Goal: Transaction & Acquisition: Purchase product/service

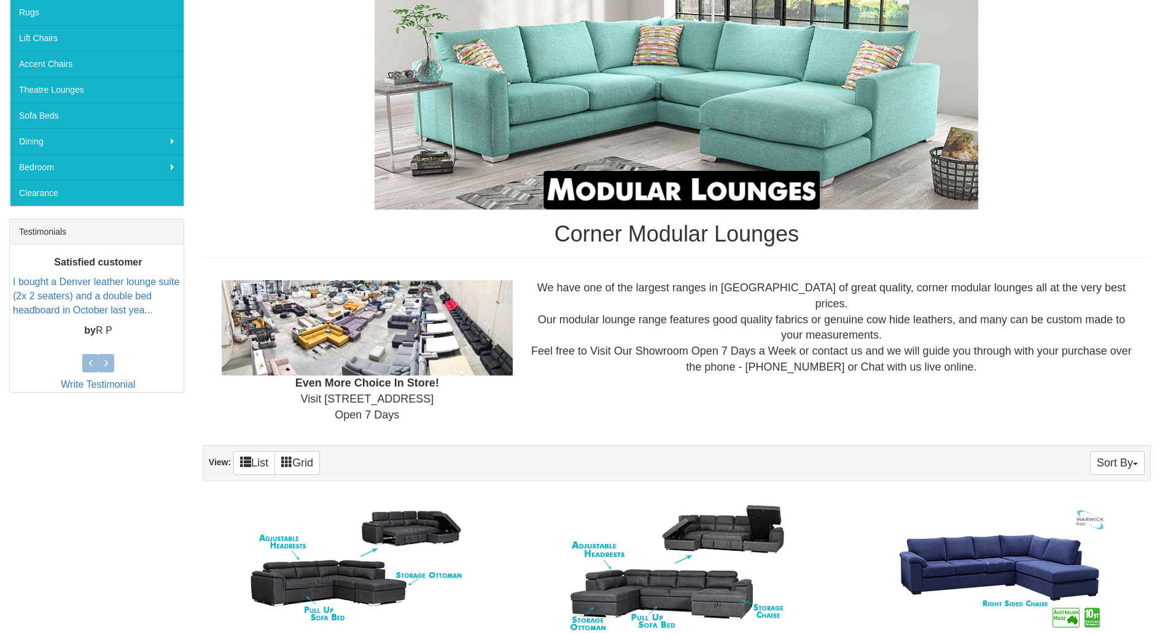
scroll to position [123, 0]
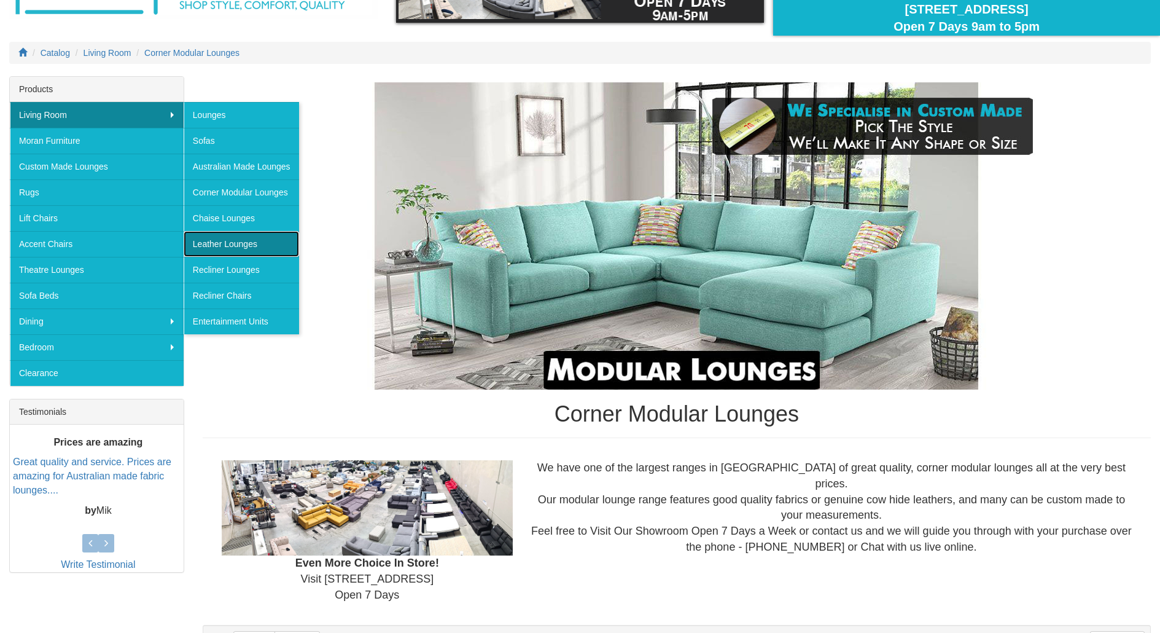
click at [228, 245] on link "Leather Lounges" at bounding box center [241, 244] width 115 height 26
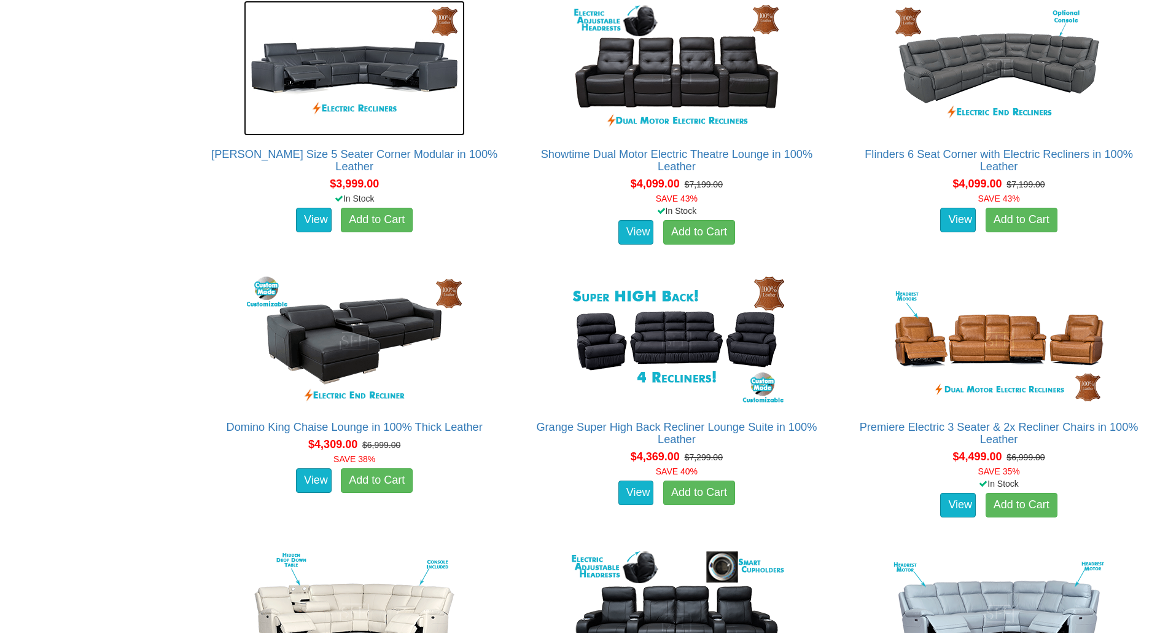
scroll to position [1746, 0]
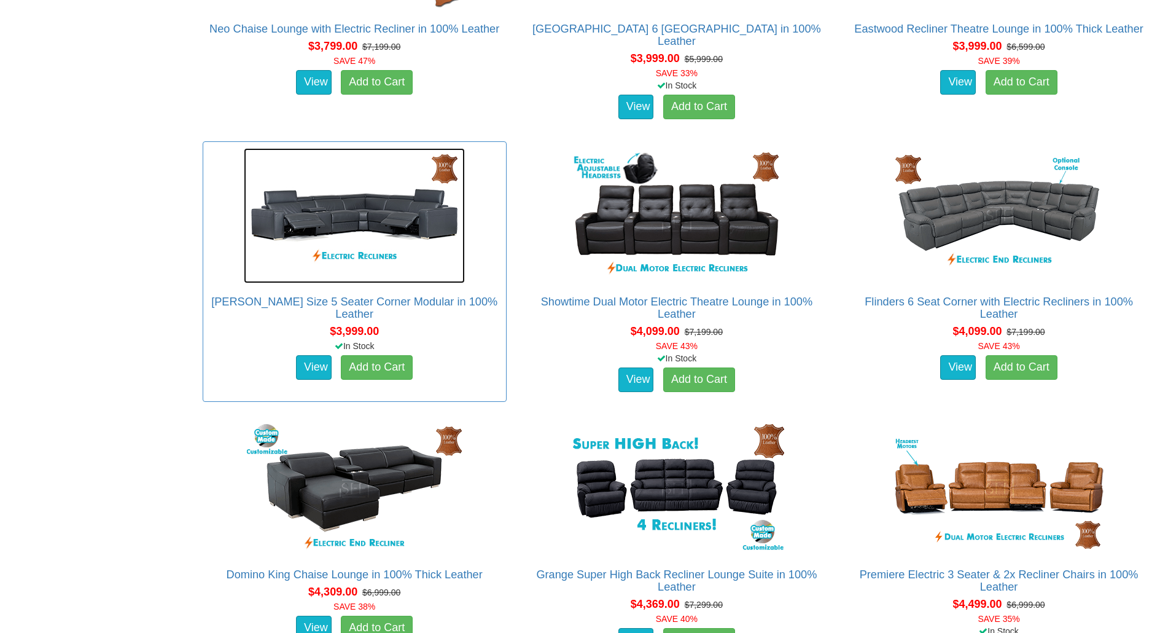
click at [308, 240] on img at bounding box center [354, 215] width 221 height 135
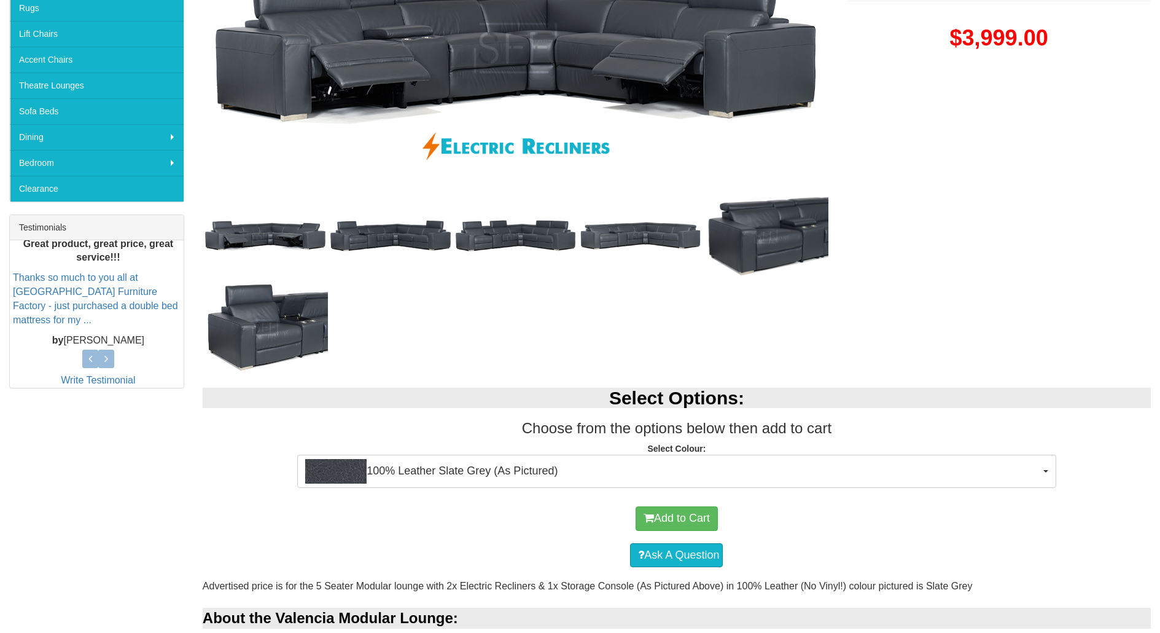
scroll to position [184, 0]
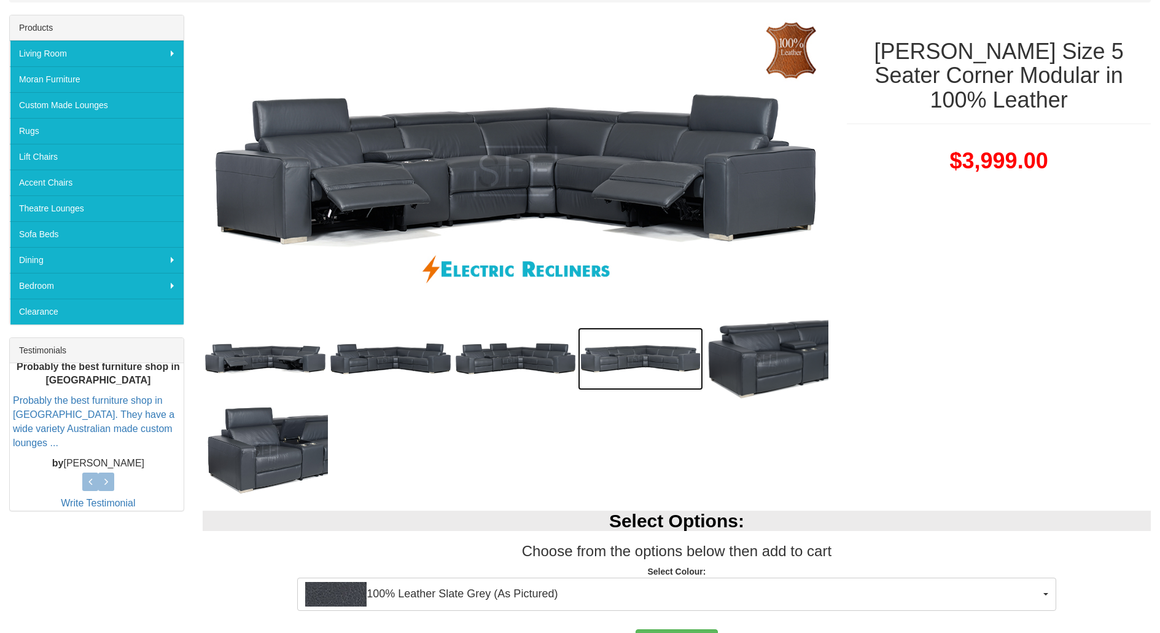
click at [668, 371] on img at bounding box center [640, 358] width 125 height 63
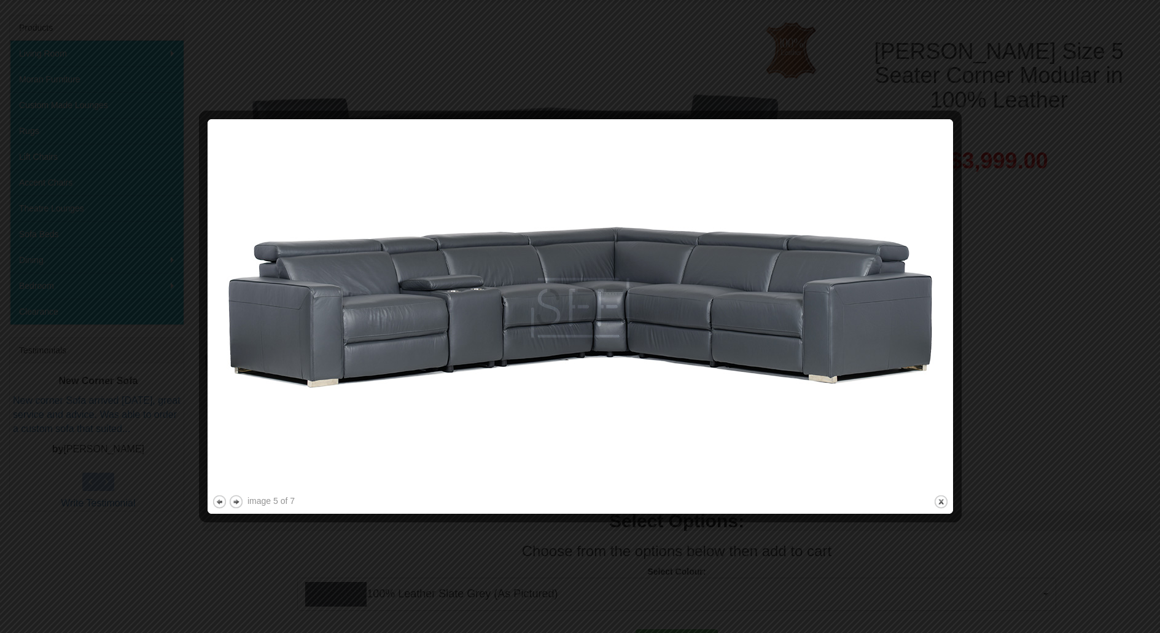
click at [190, 452] on div at bounding box center [580, 316] width 1160 height 633
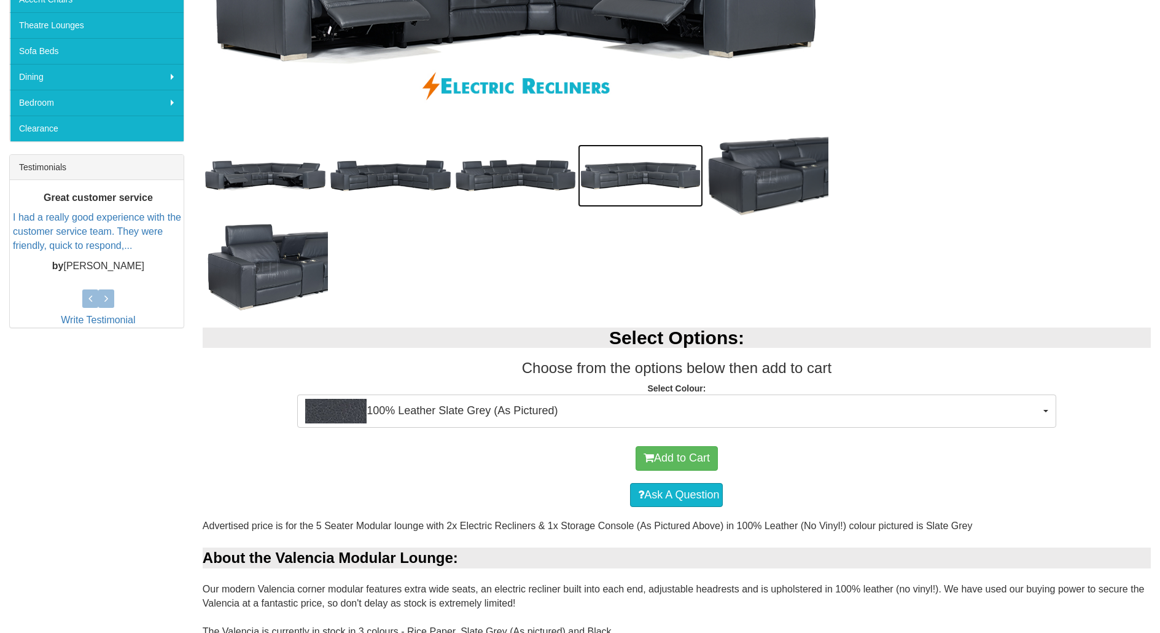
scroll to position [369, 0]
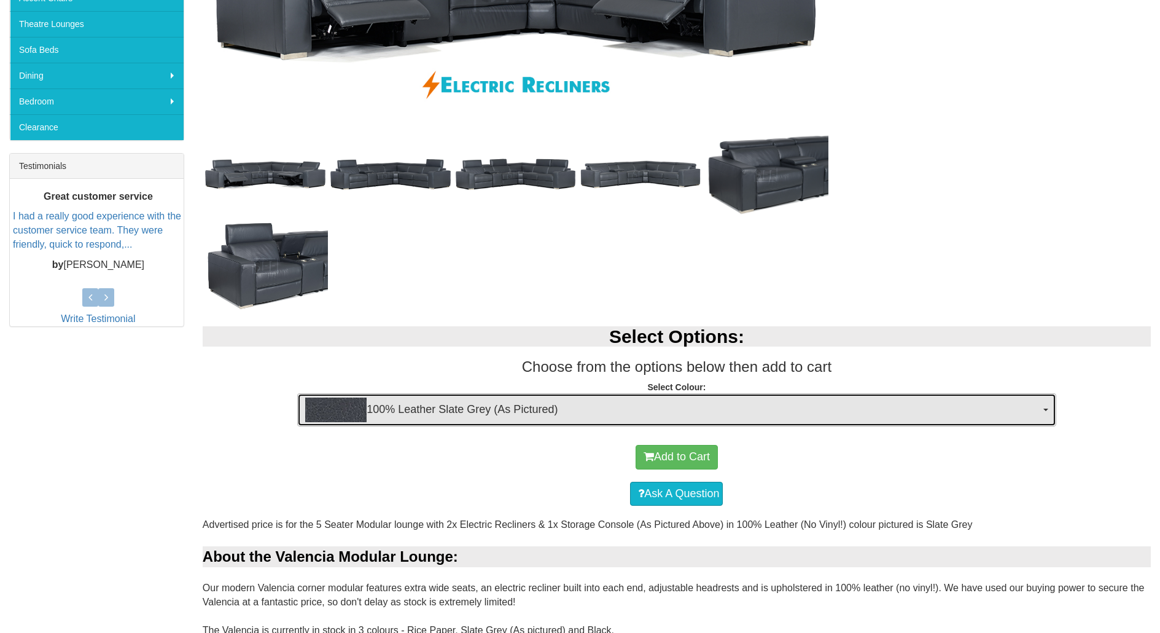
click at [477, 411] on span "100% Leather Slate Grey (As Pictured)" at bounding box center [672, 409] width 735 height 25
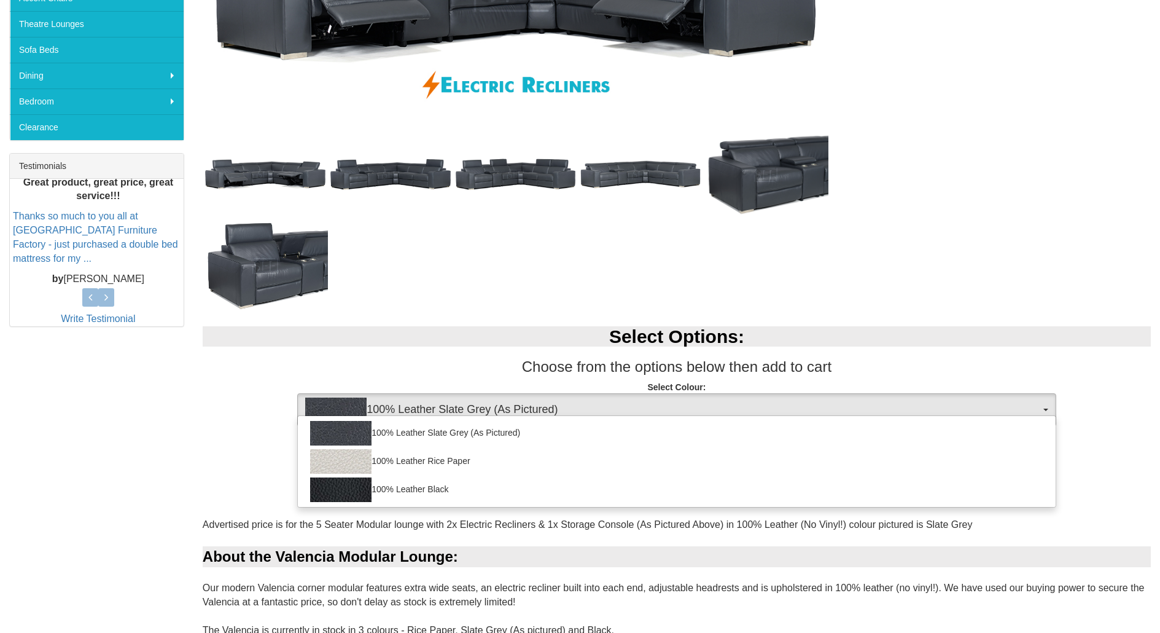
click at [505, 276] on div at bounding box center [516, 264] width 626 height 93
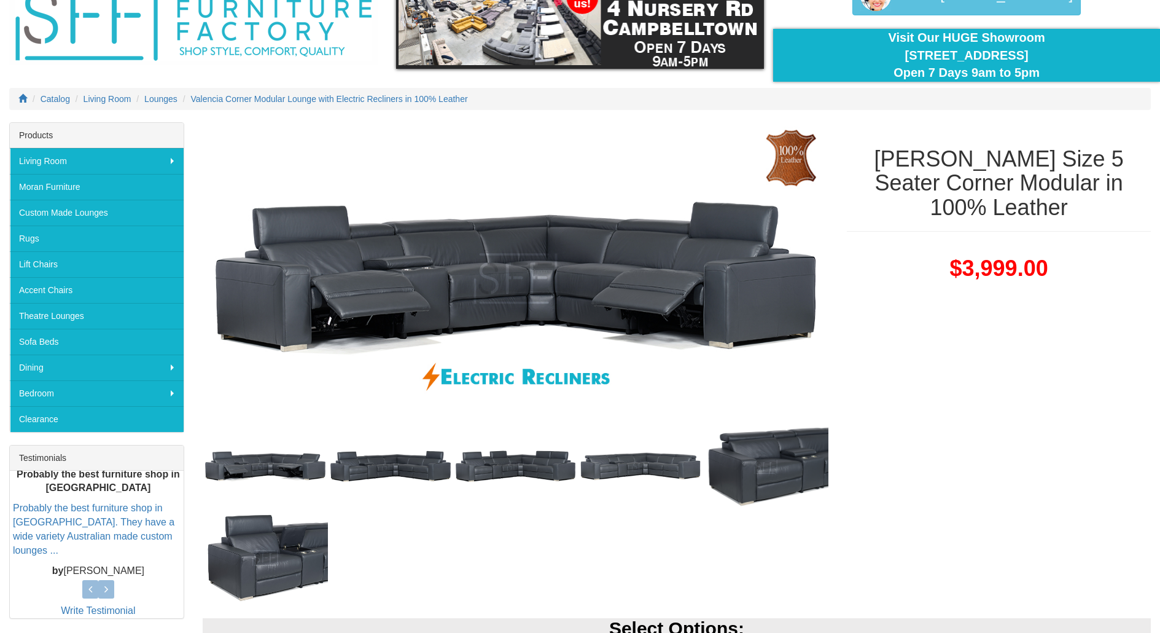
scroll to position [0, 0]
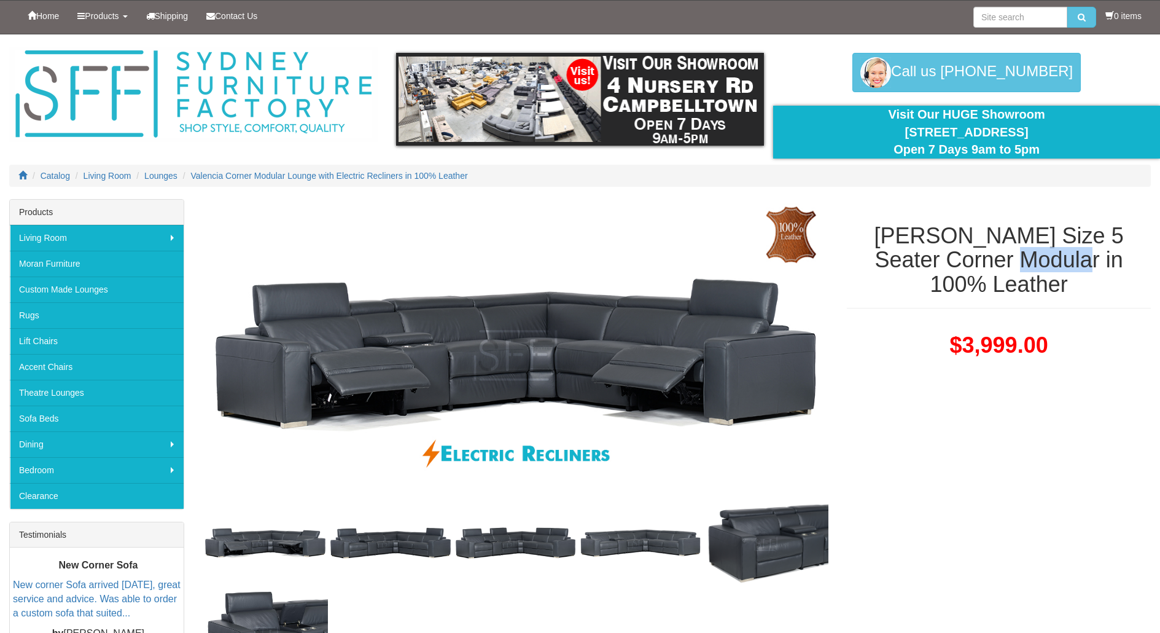
drag, startPoint x: 959, startPoint y: 262, endPoint x: 1029, endPoint y: 258, distance: 70.1
click at [1029, 258] on h1 "[PERSON_NAME] Size 5 Seater Corner Modular in 100% Leather" at bounding box center [999, 260] width 304 height 73
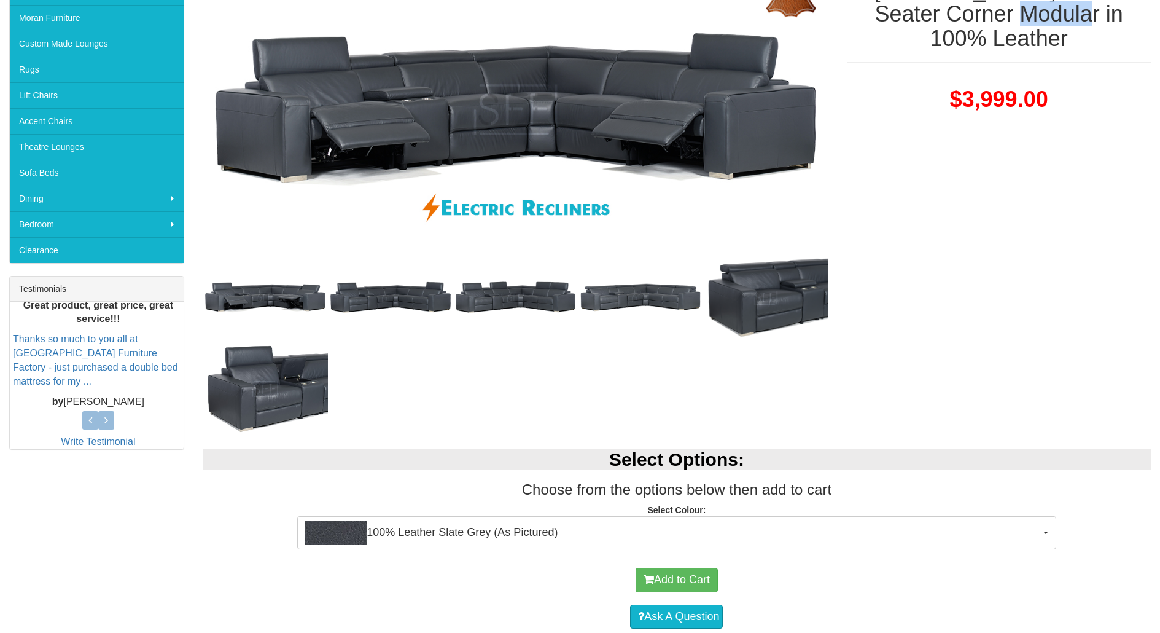
scroll to position [614, 0]
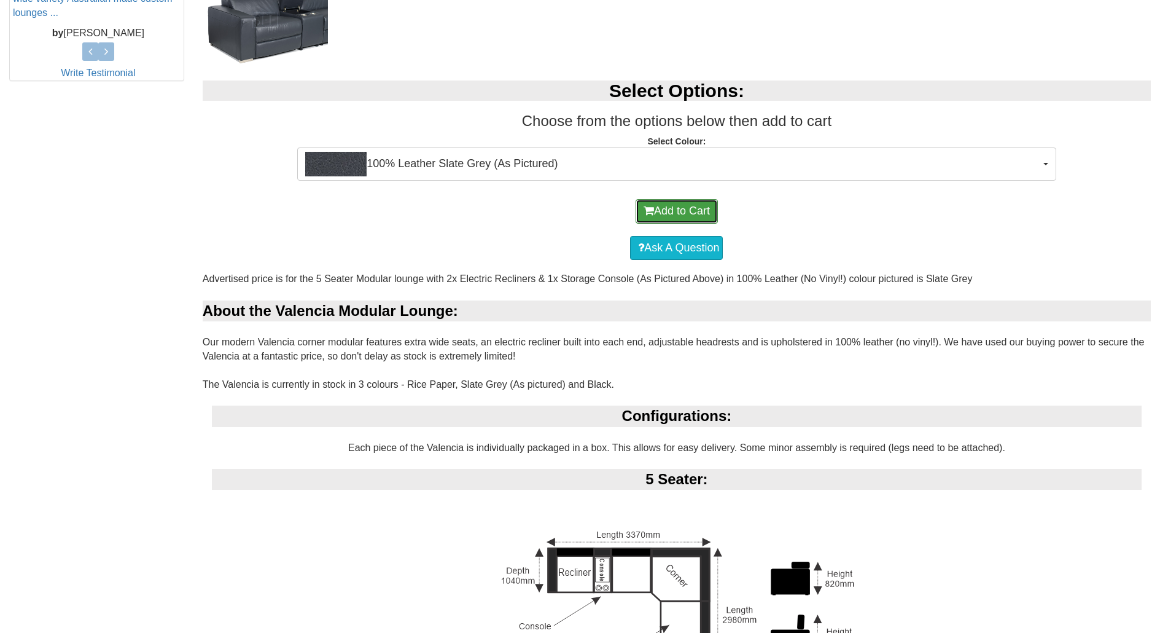
click at [693, 211] on button "Add to Cart" at bounding box center [677, 211] width 82 height 25
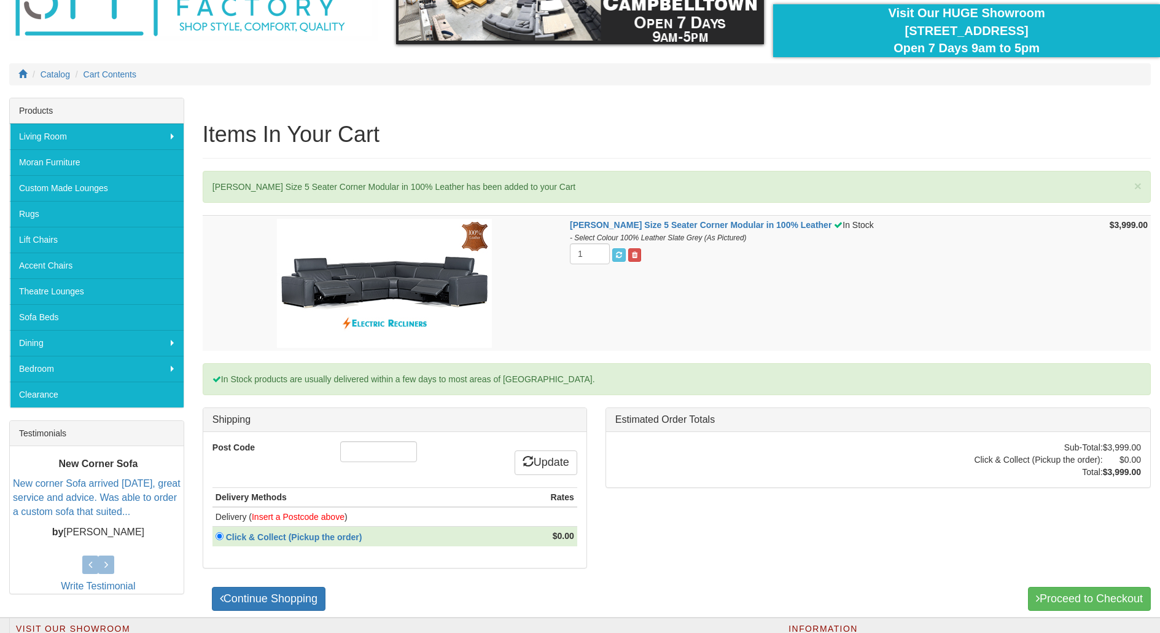
scroll to position [246, 0]
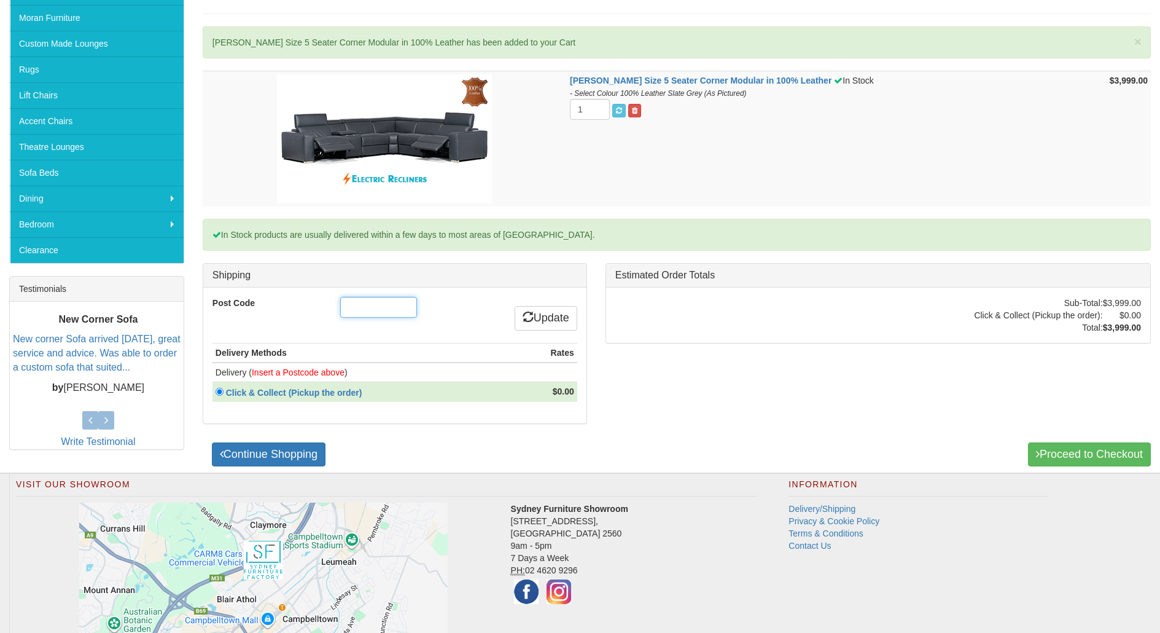
click at [365, 306] on input "Post Code" at bounding box center [378, 307] width 77 height 21
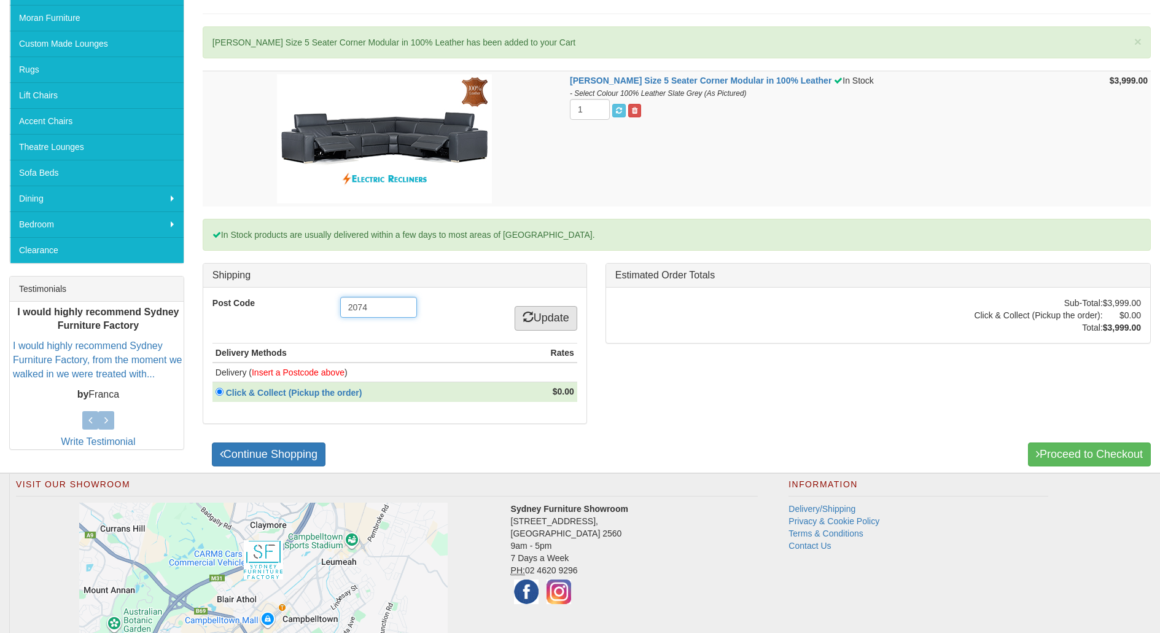
type input "2074"
click at [541, 321] on link "Update" at bounding box center [546, 318] width 63 height 25
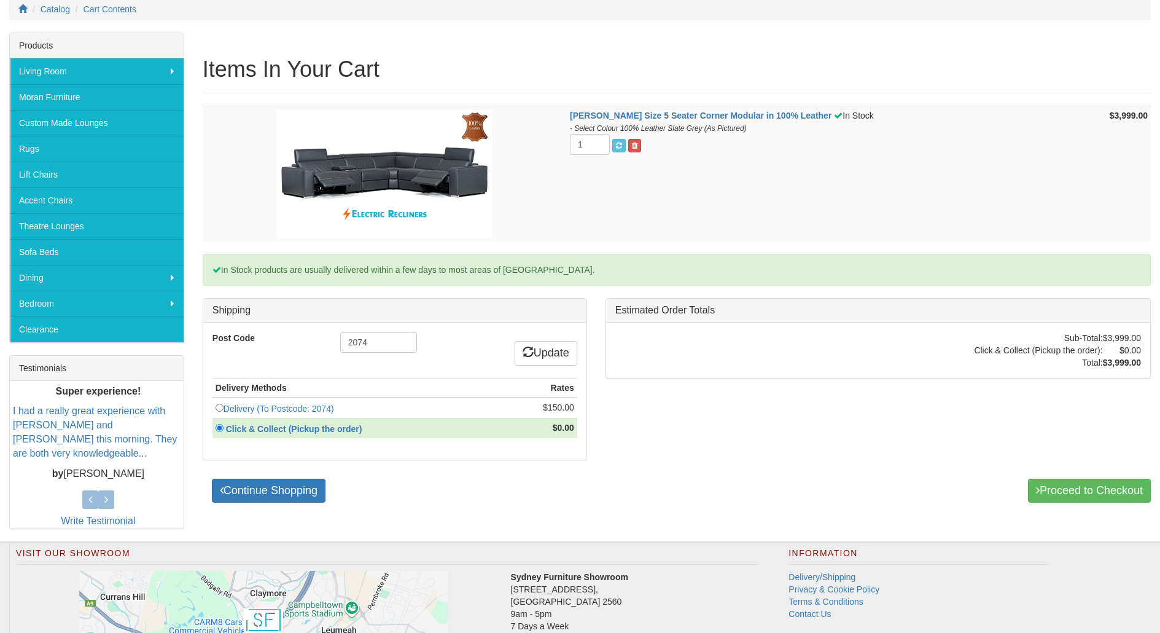
scroll to position [246, 0]
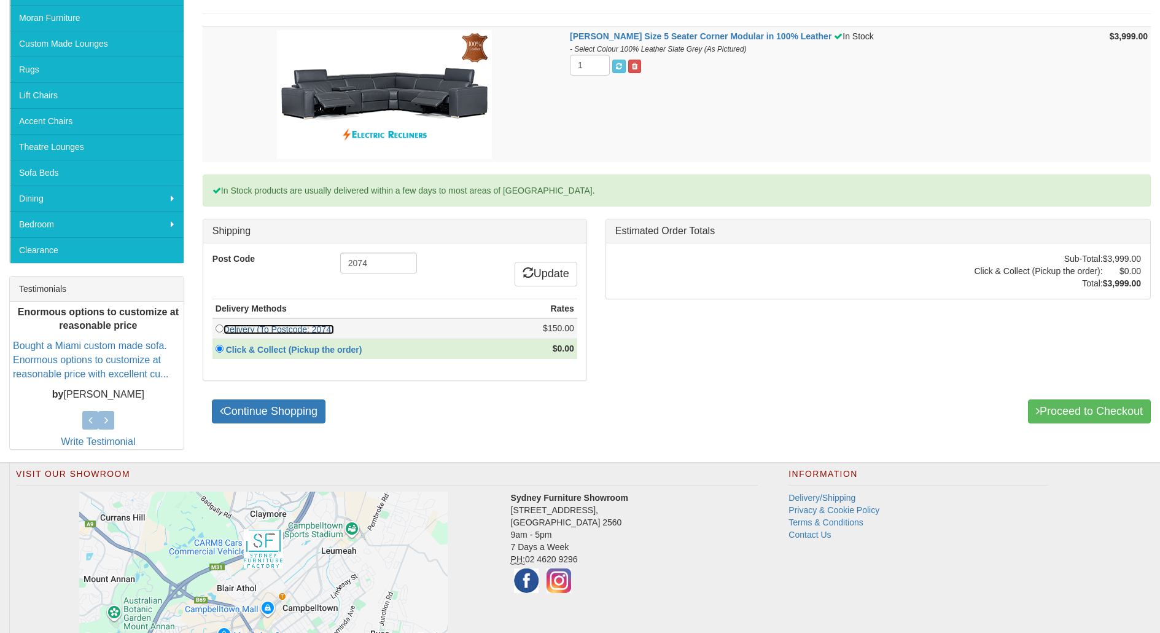
click at [240, 332] on link "Delivery (To Postcode: 2074)" at bounding box center [279, 329] width 111 height 10
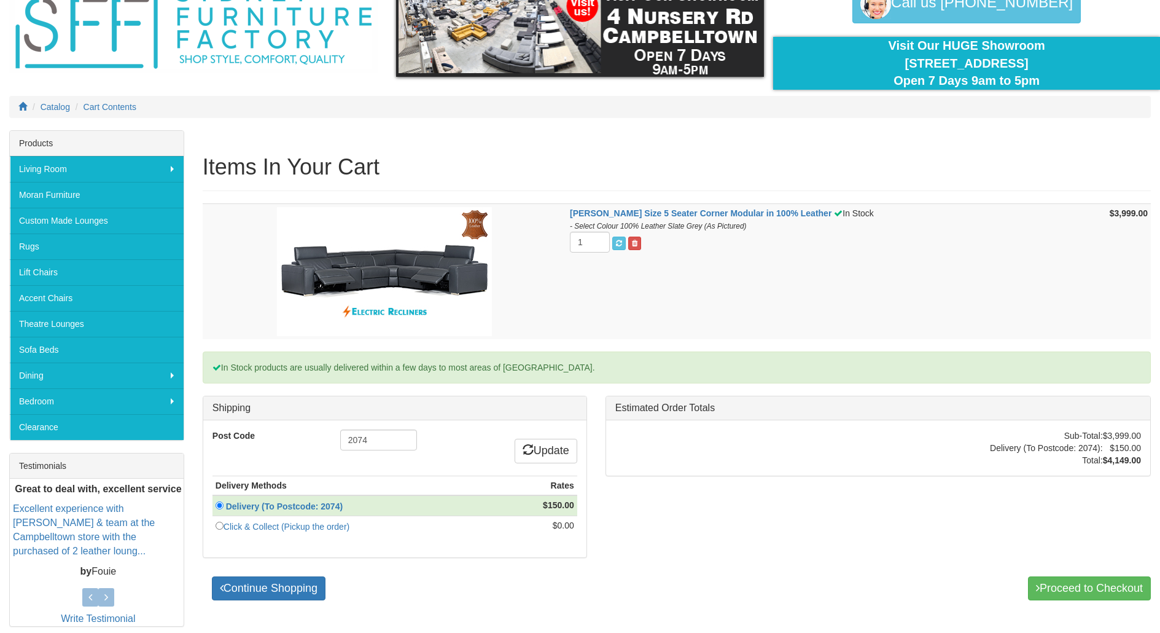
scroll to position [123, 0]
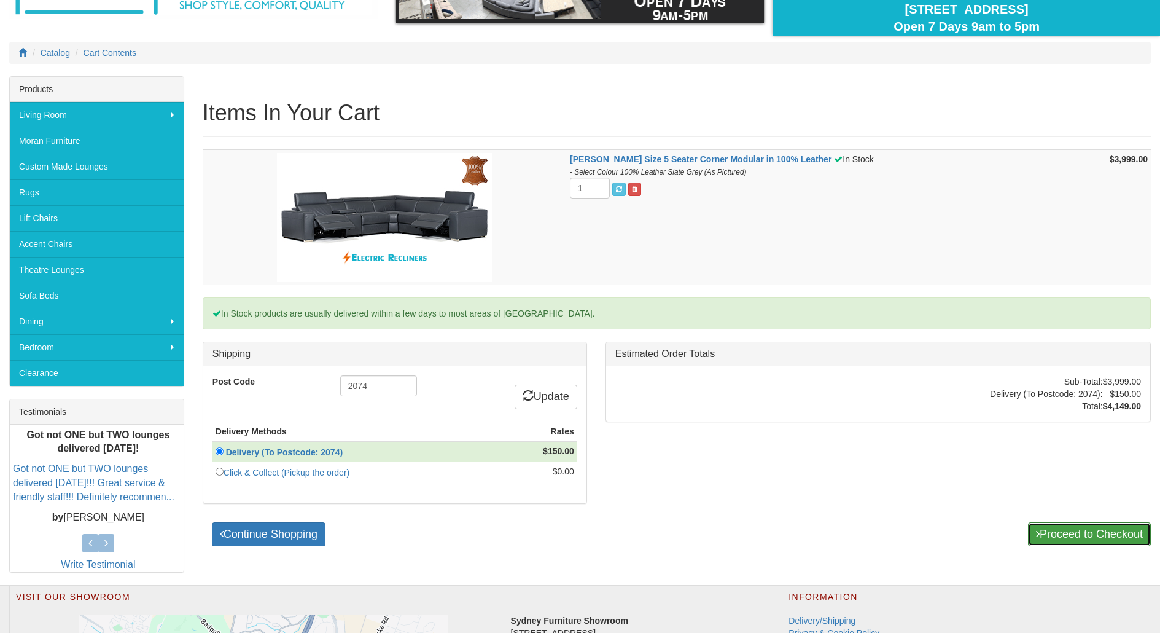
click at [1063, 531] on link "Proceed to Checkout" at bounding box center [1089, 534] width 123 height 25
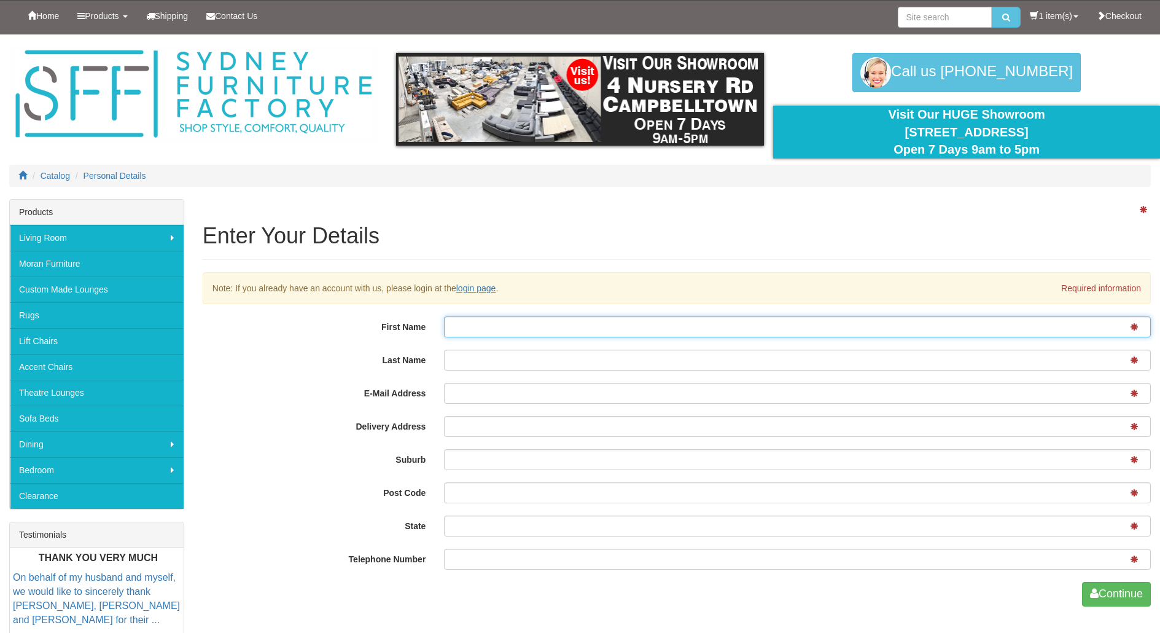
click at [823, 332] on input "First Name" at bounding box center [797, 326] width 707 height 21
type input "Gareth"
type input "Kroie"
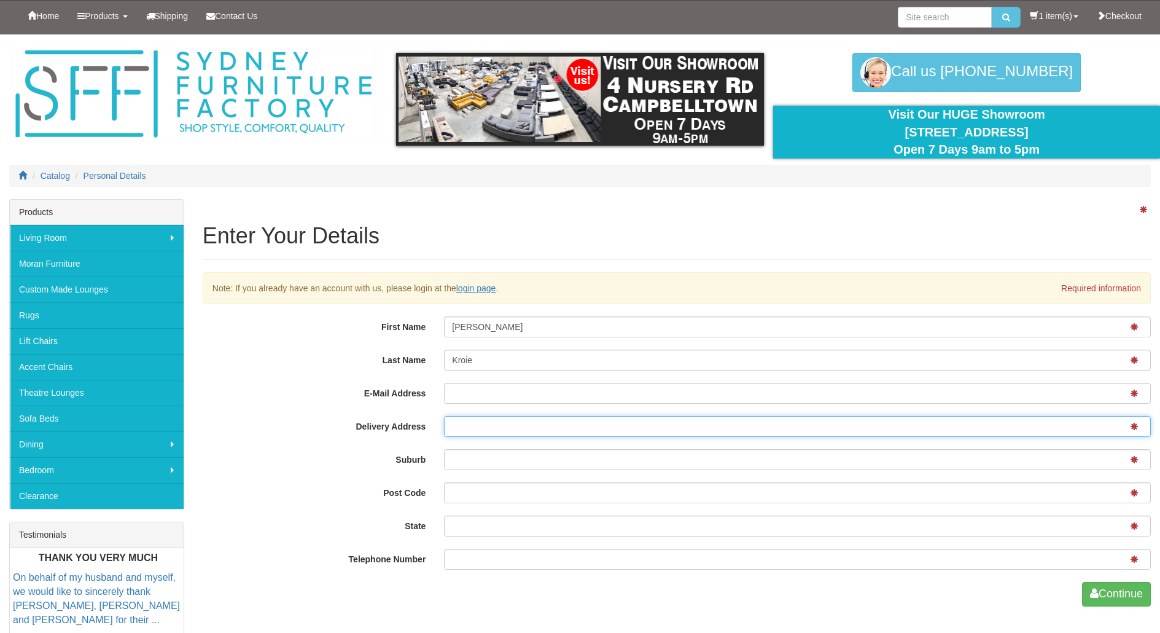
type input "40 Barwon Avenue"
type input "South Turramurra"
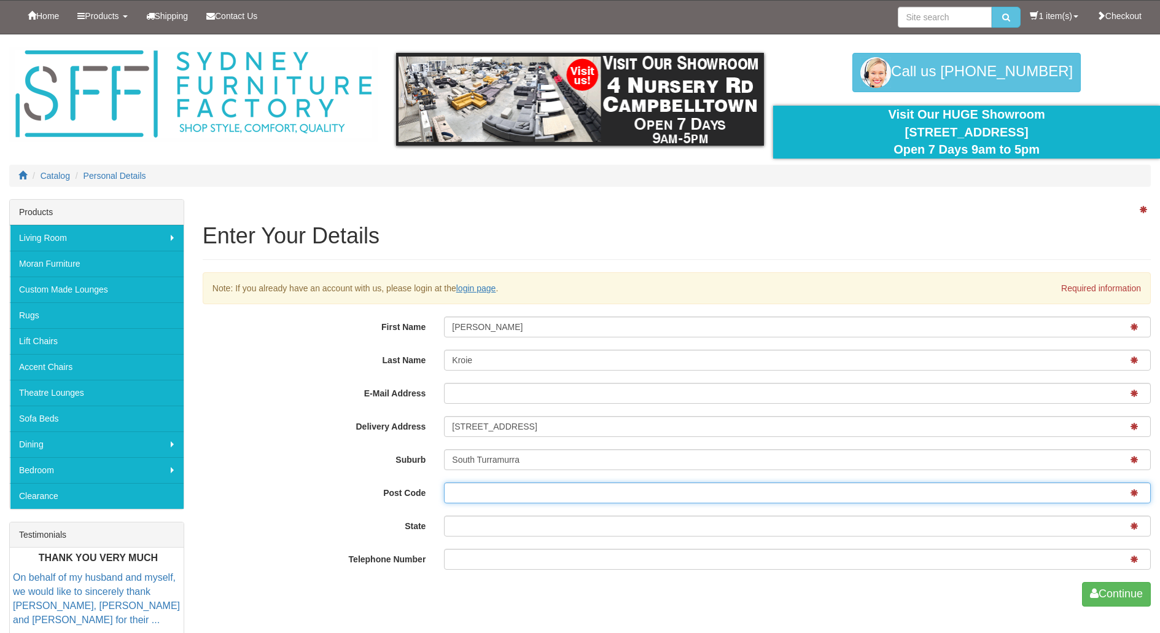
type input "2074"
type input "New South Wales"
type input "0411456004"
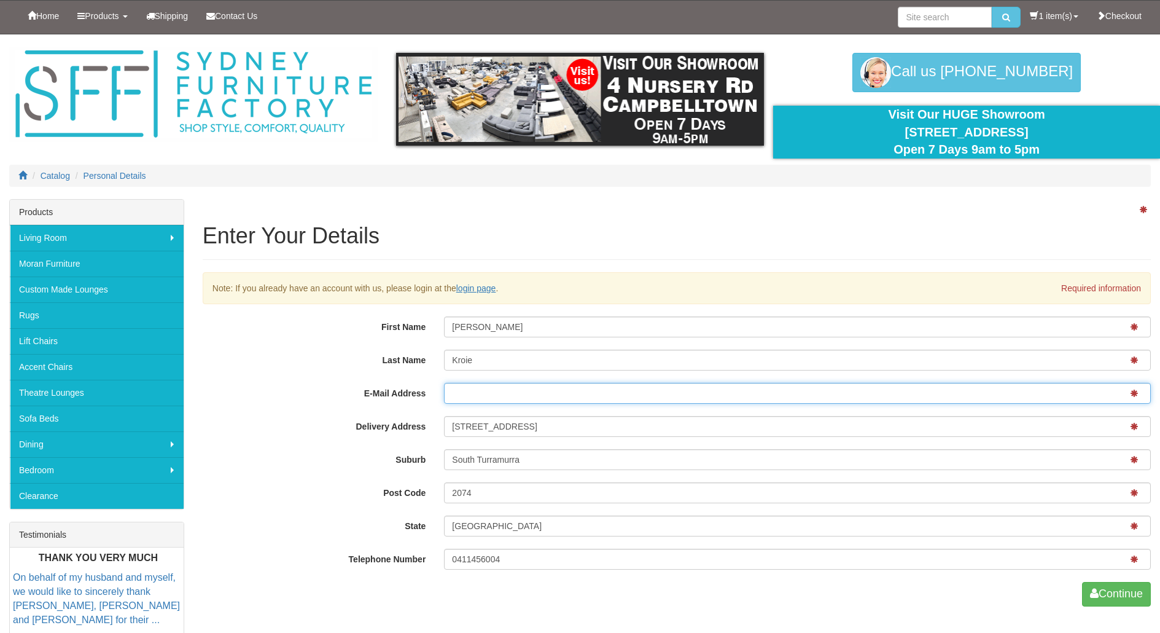
click at [534, 396] on input "E-Mail Address" at bounding box center [797, 393] width 707 height 21
type input "gkroie@hotmail.com"
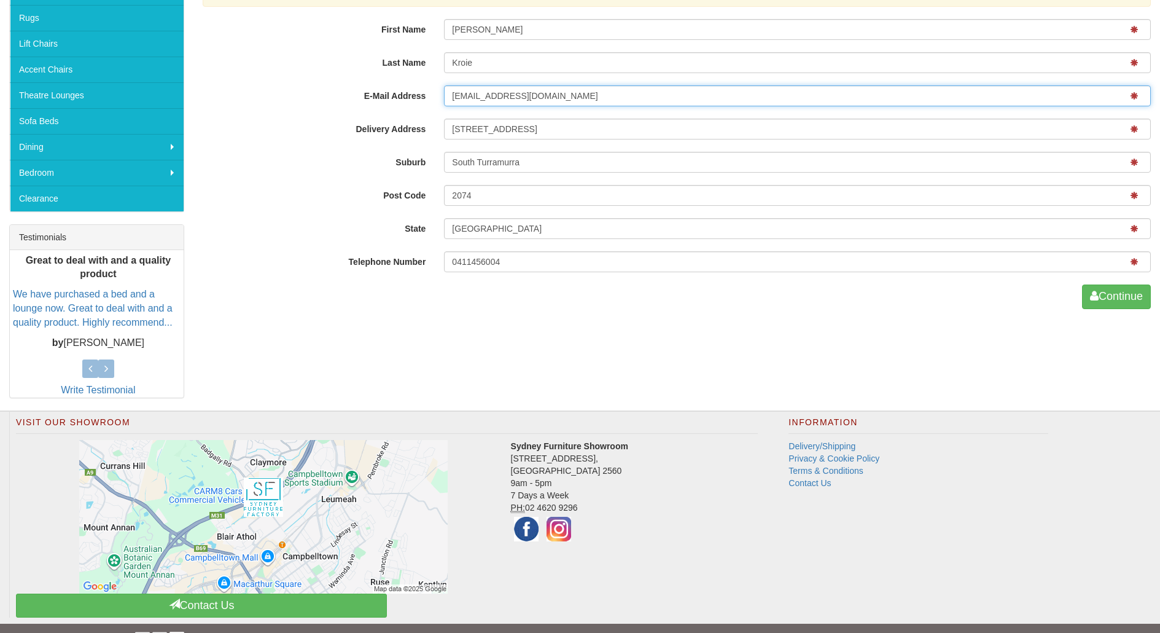
scroll to position [307, 0]
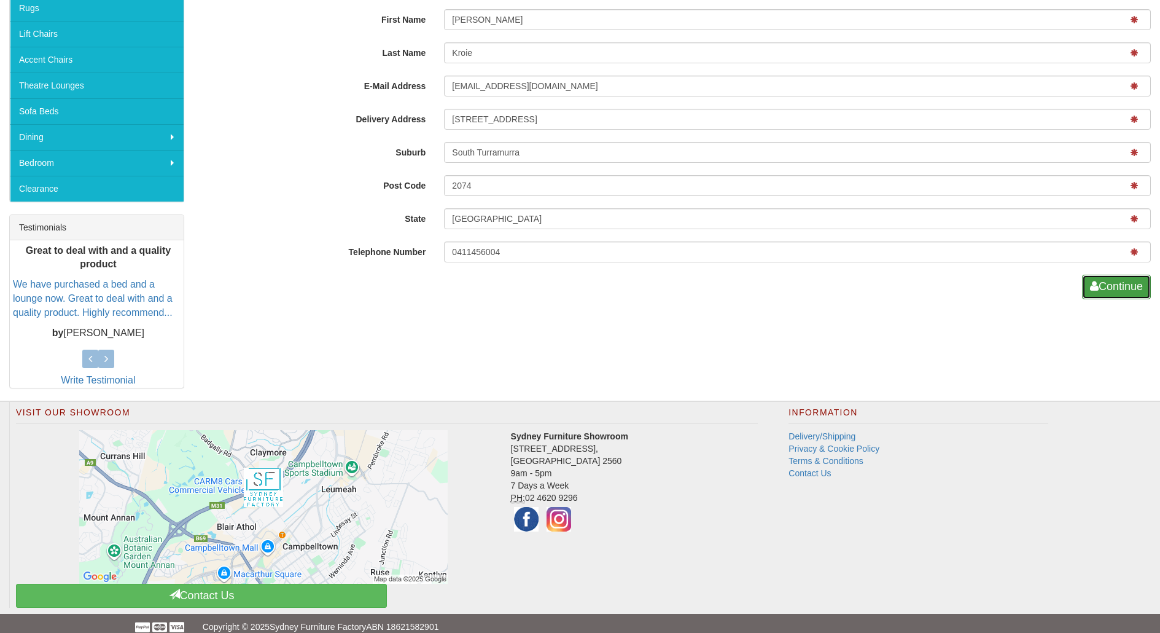
click at [1108, 289] on button "Continue" at bounding box center [1116, 287] width 69 height 25
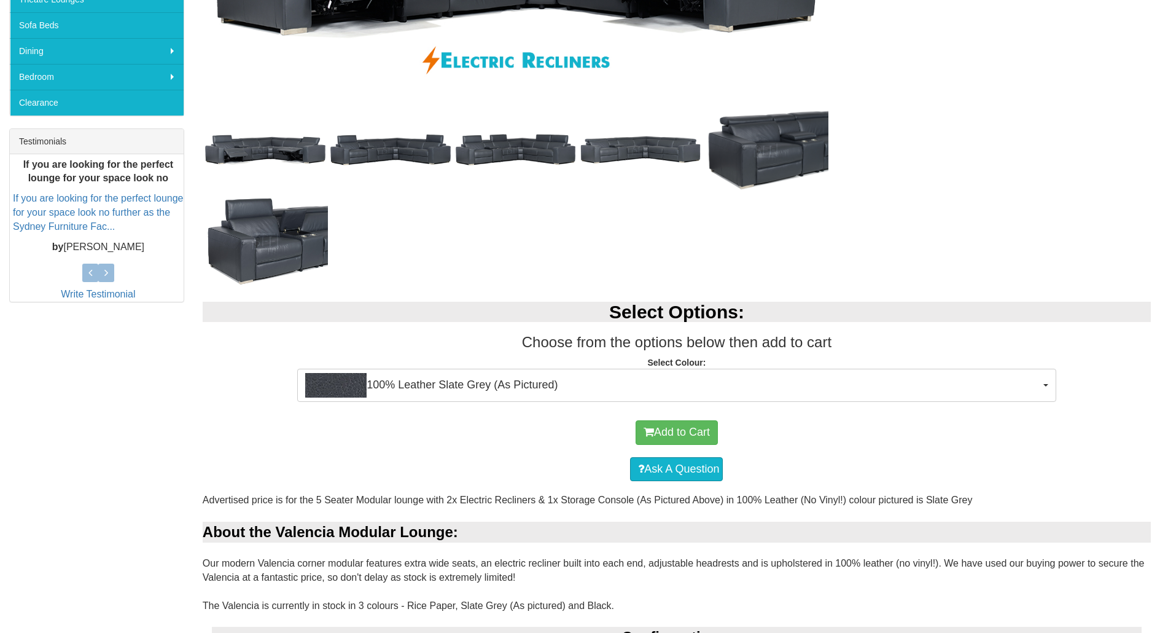
scroll to position [228, 0]
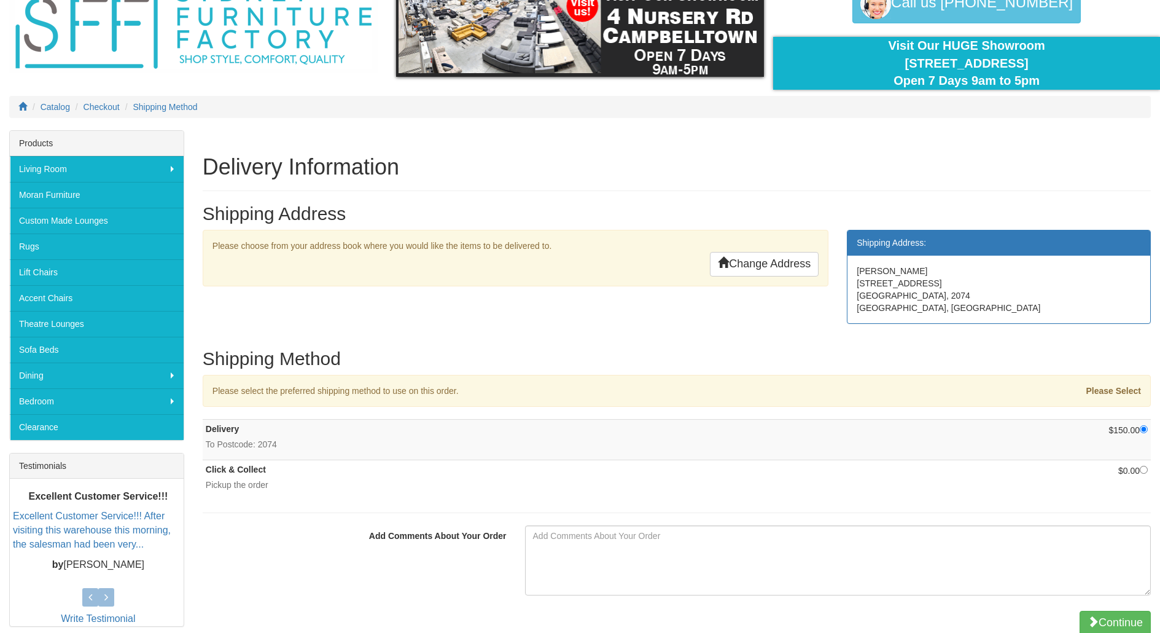
scroll to position [184, 0]
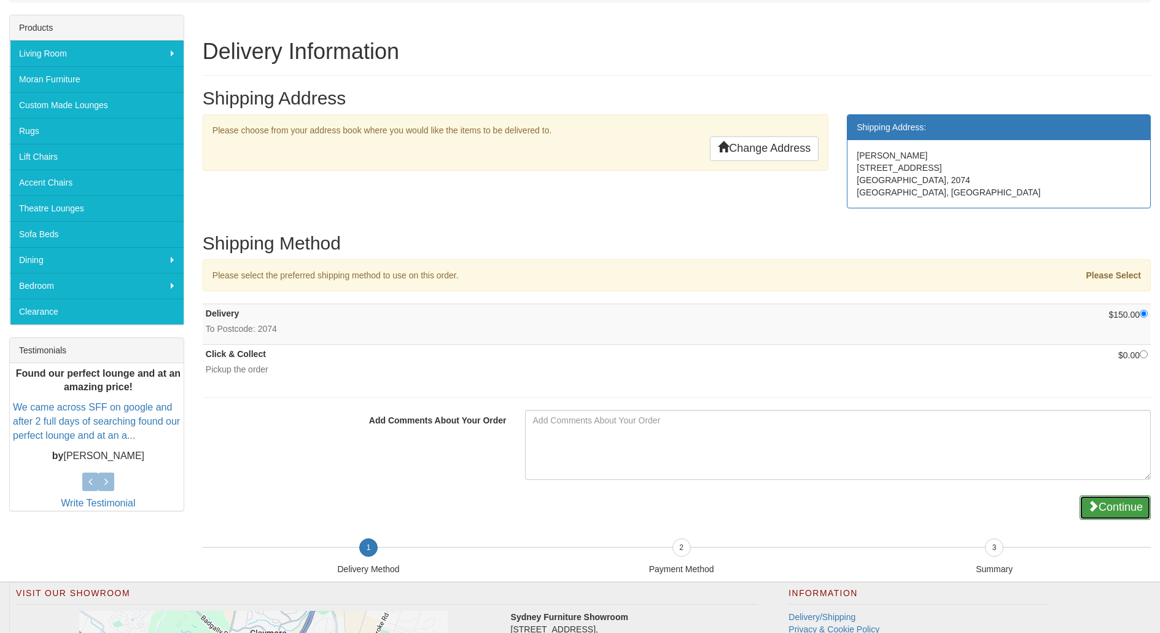
click at [1107, 507] on button "Continue" at bounding box center [1115, 507] width 71 height 25
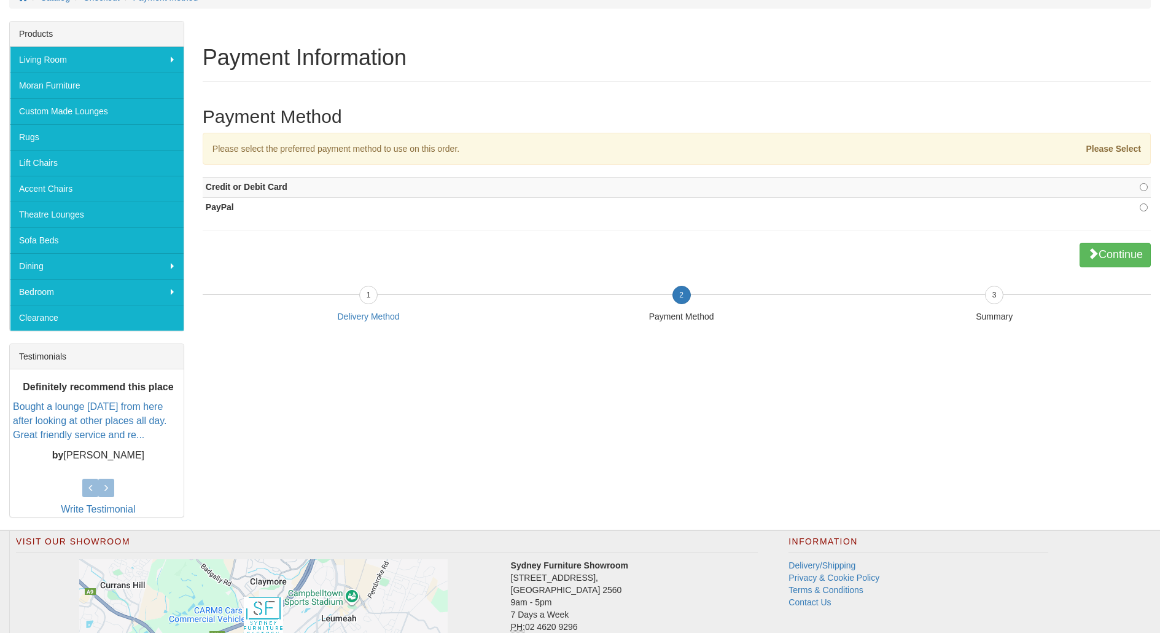
scroll to position [184, 0]
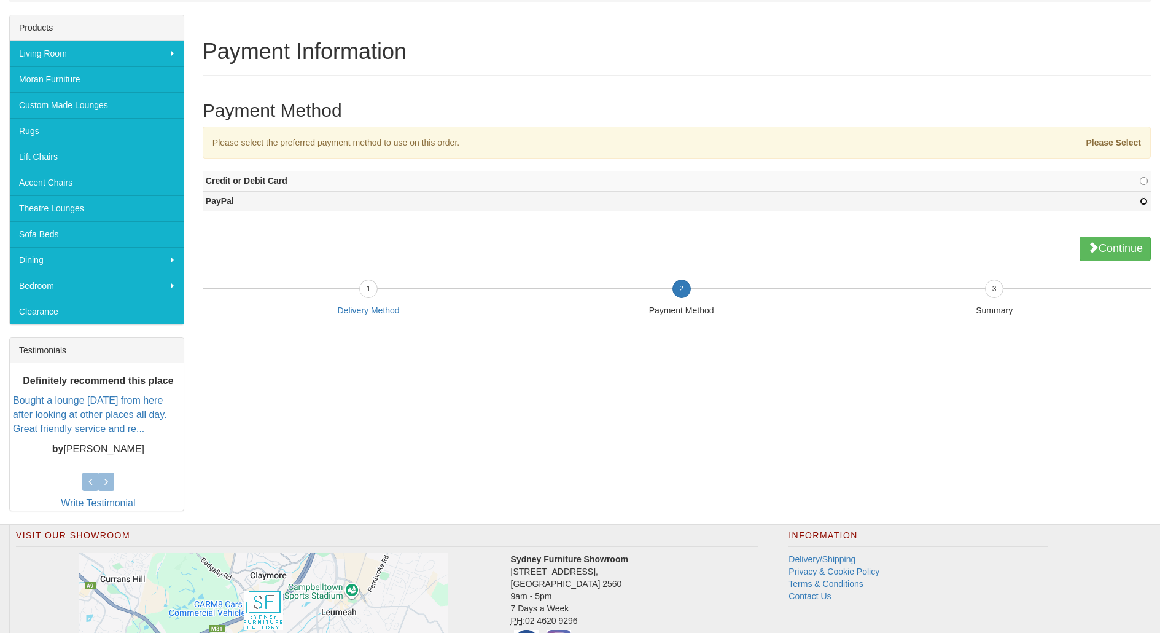
click at [1144, 203] on input "radio" at bounding box center [1144, 201] width 8 height 8
radio input "true"
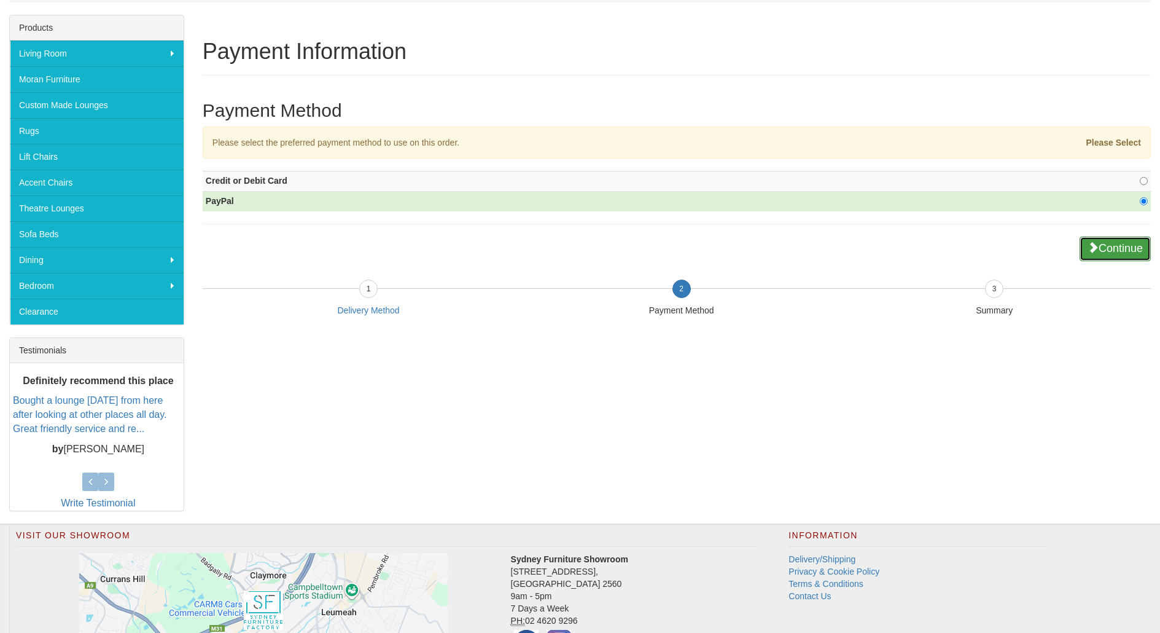
click at [1094, 252] on span "submit" at bounding box center [1093, 246] width 11 height 11
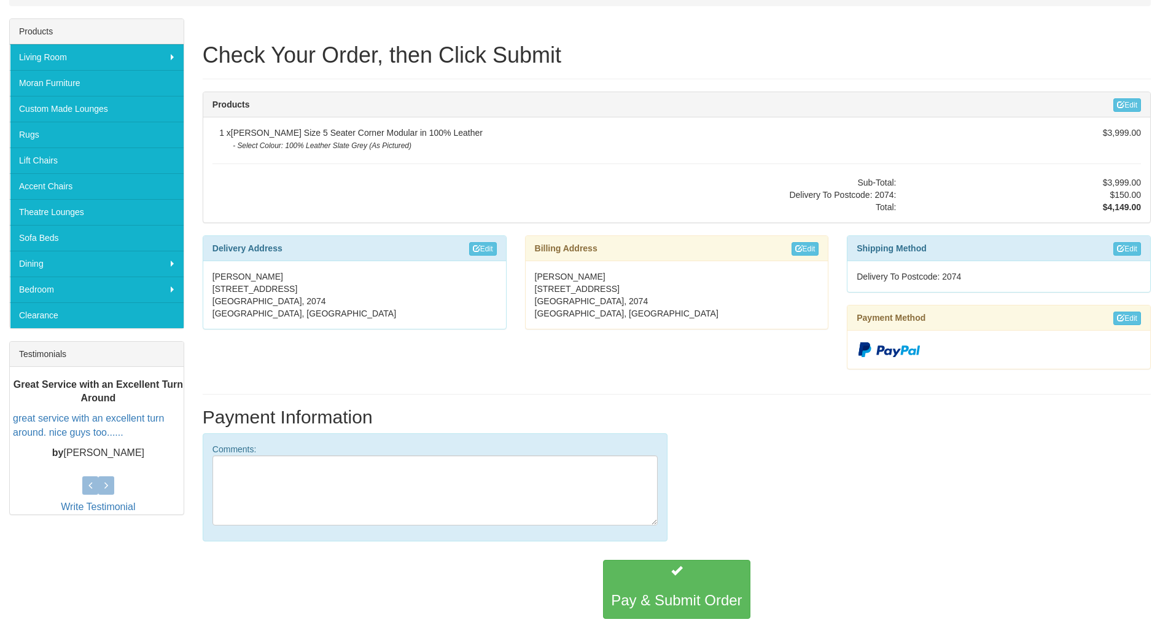
scroll to position [184, 0]
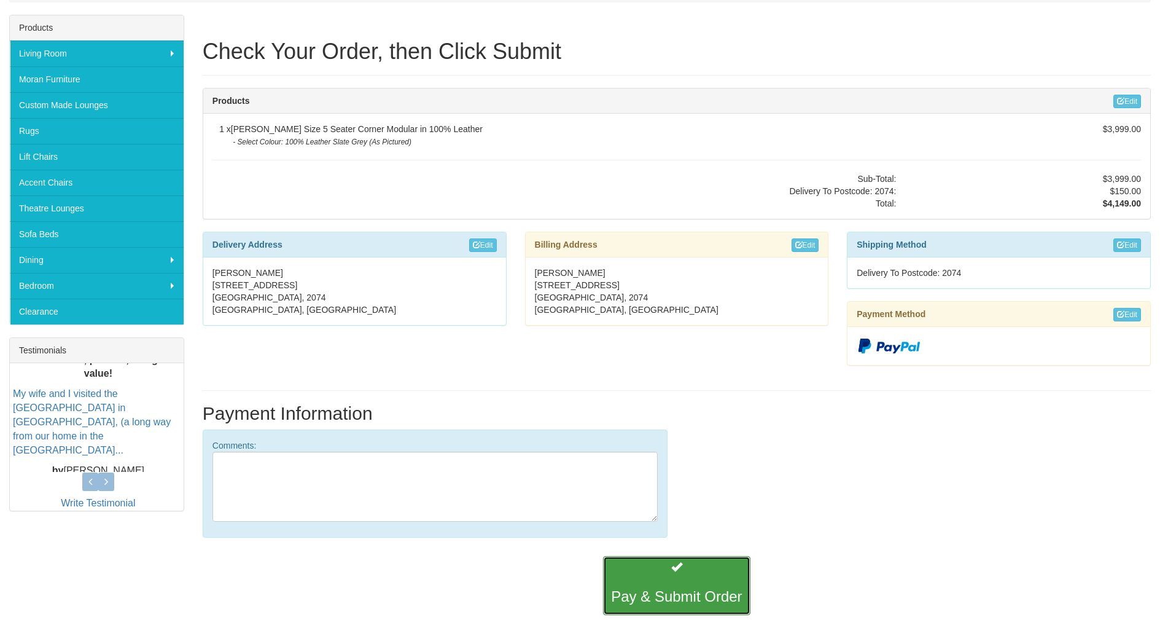
click at [696, 582] on button "Pay & Submit Order" at bounding box center [676, 585] width 147 height 59
